Goal: Information Seeking & Learning: Learn about a topic

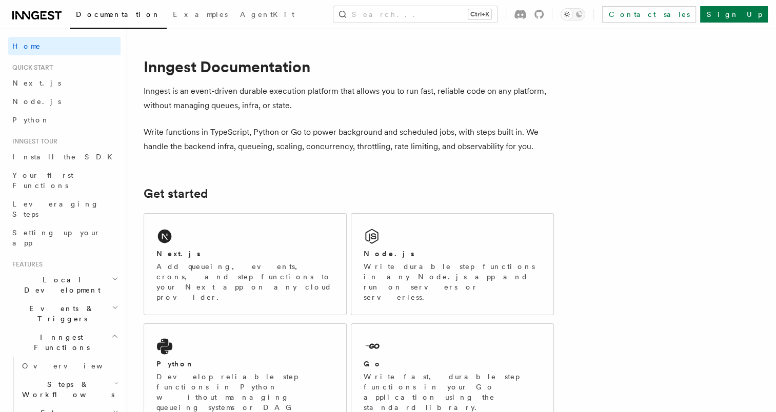
click at [42, 15] on icon at bounding box center [36, 15] width 49 height 12
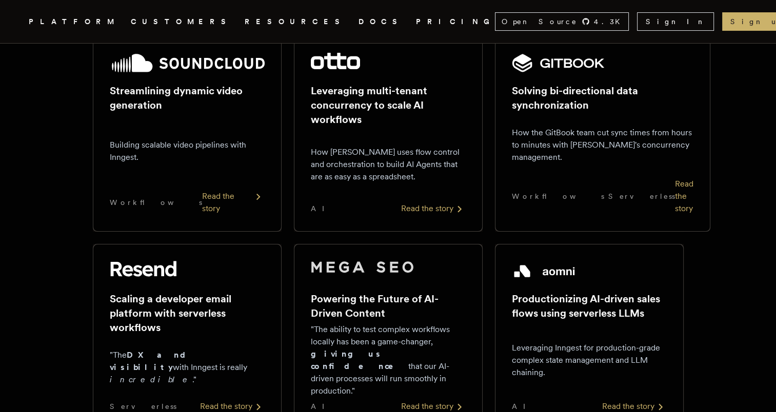
scroll to position [18, 0]
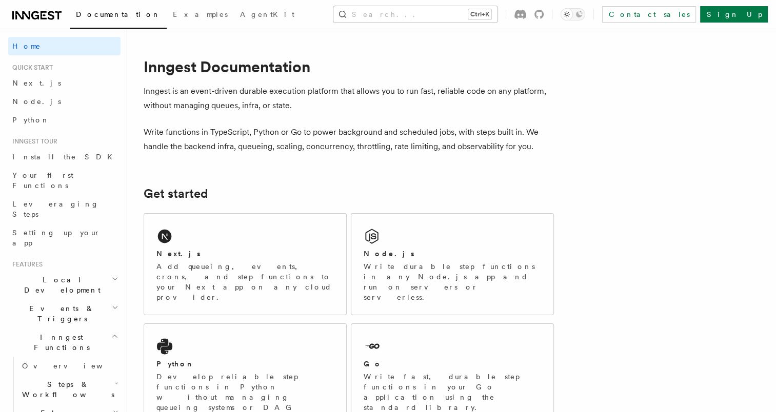
click at [394, 18] on button "Search... Ctrl+K" at bounding box center [415, 14] width 164 height 16
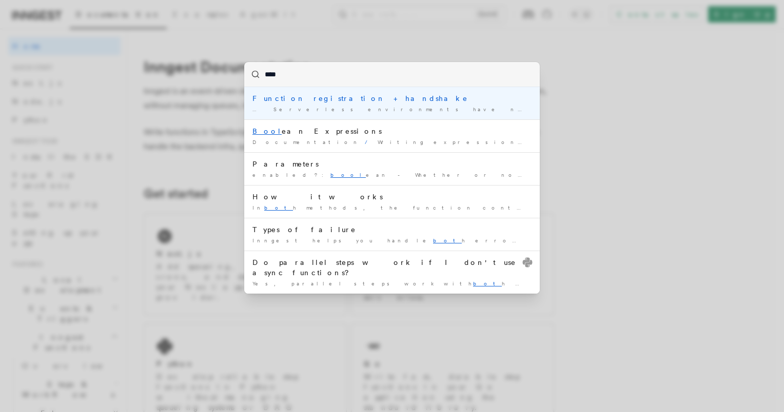
type input "****"
